Goal: Transaction & Acquisition: Download file/media

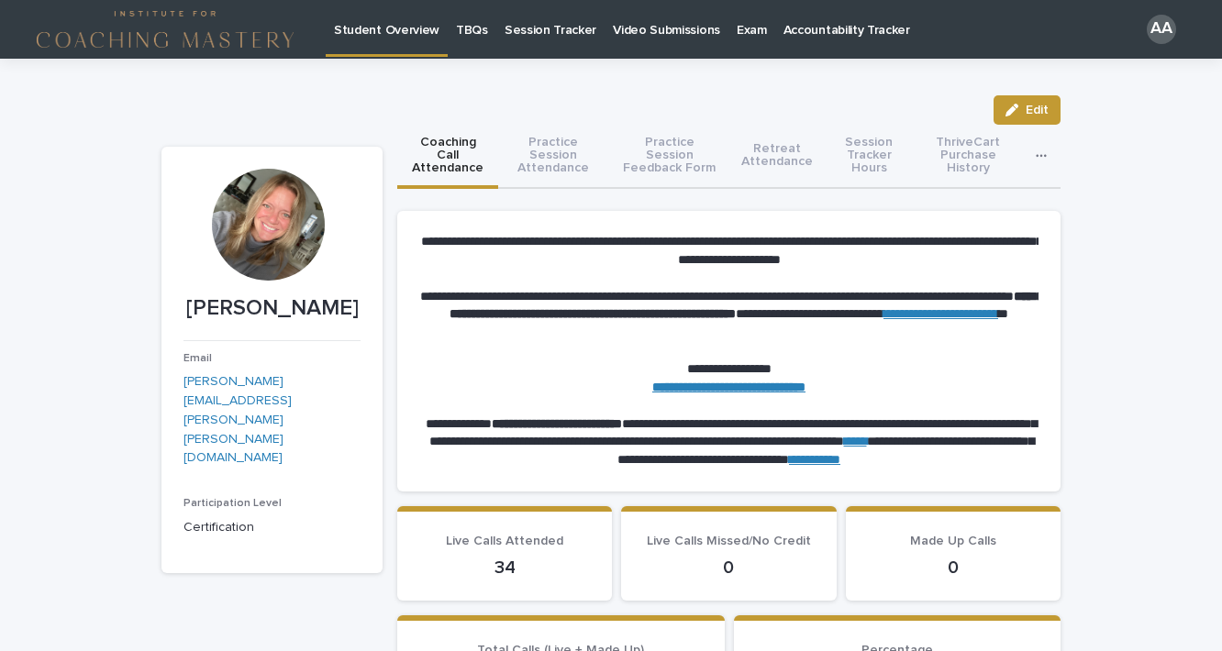
click at [1042, 149] on icon "button" at bounding box center [1040, 155] width 11 height 13
click at [996, 244] on span "Certification Documents" at bounding box center [958, 244] width 141 height 13
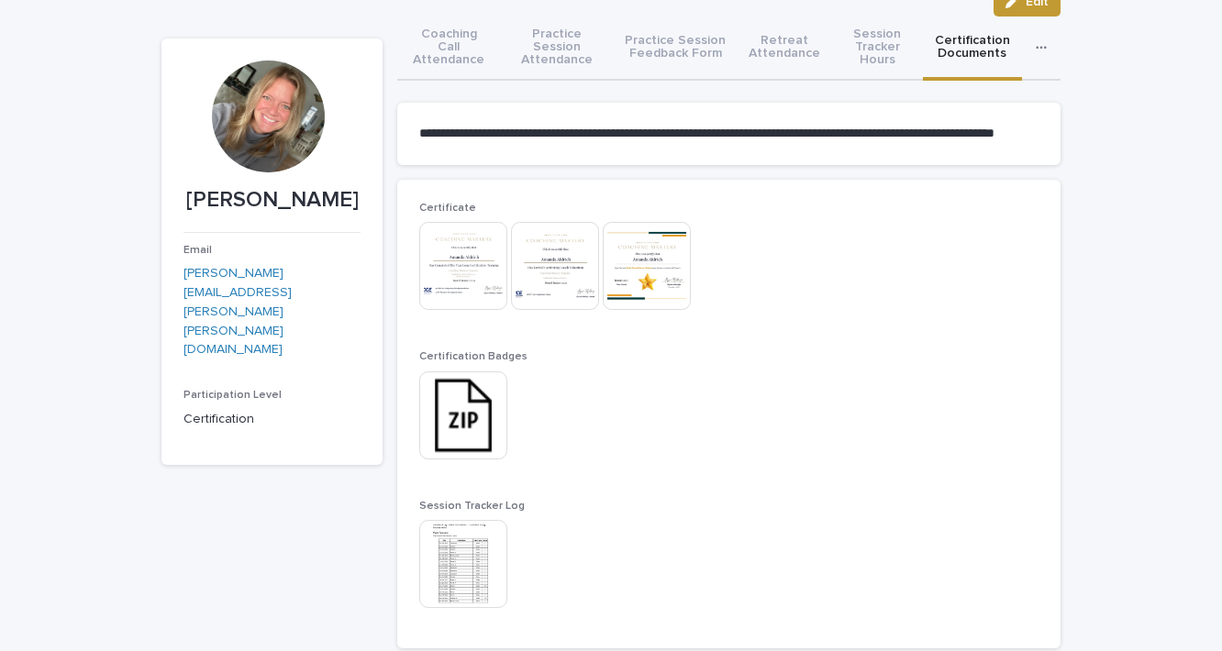
scroll to position [186, 0]
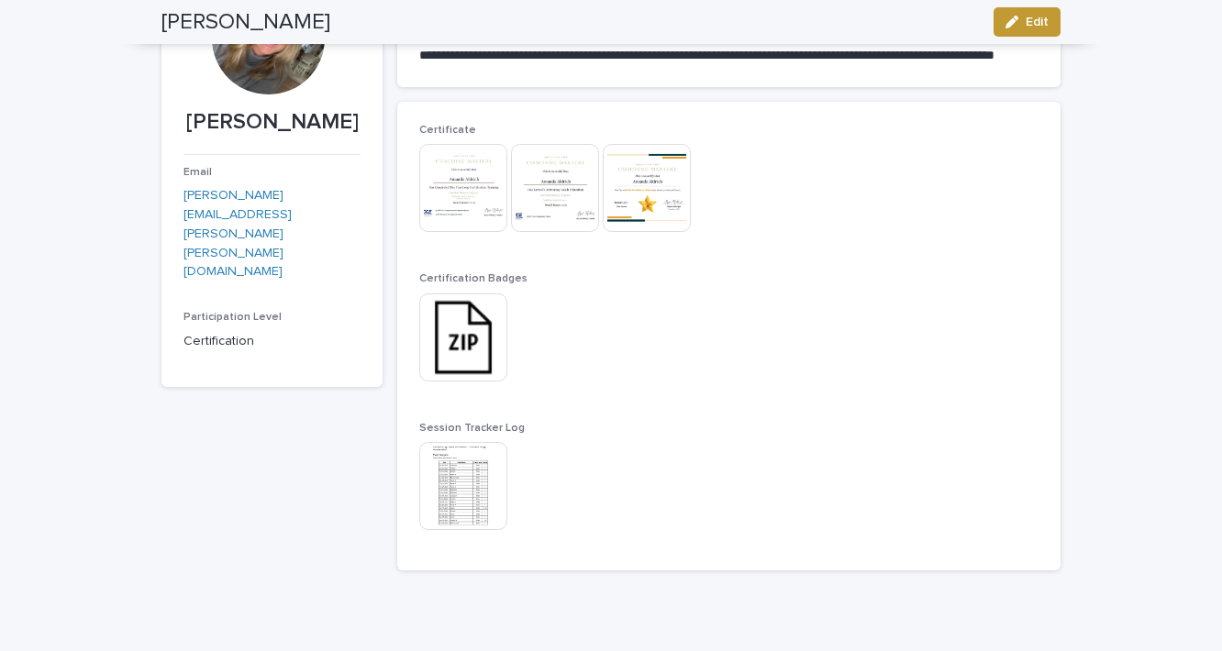
click at [471, 352] on img at bounding box center [463, 337] width 88 height 88
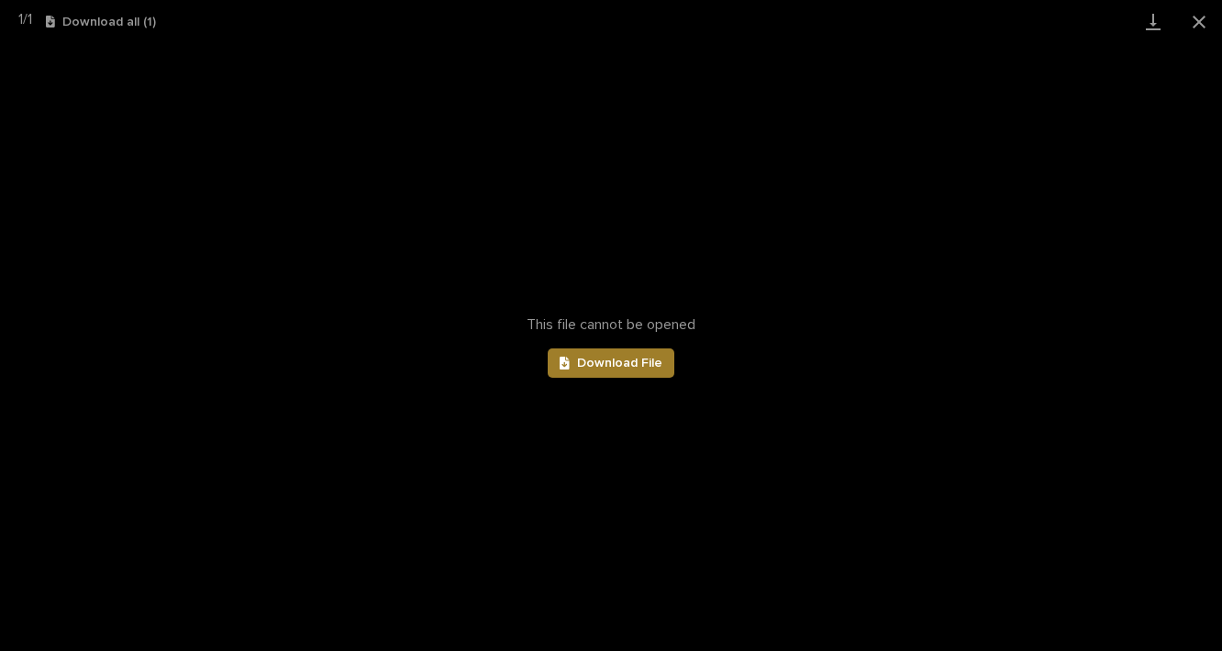
click at [642, 371] on link "Download File" at bounding box center [611, 362] width 127 height 29
